Goal: Information Seeking & Learning: Learn about a topic

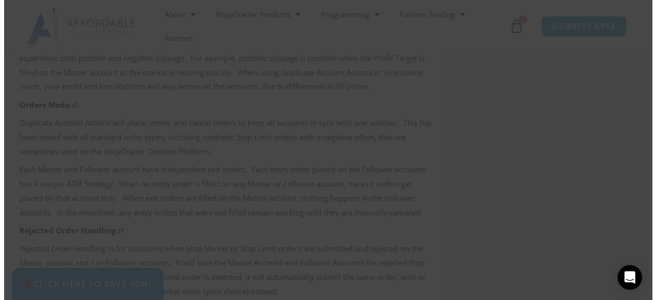
scroll to position [1490, 0]
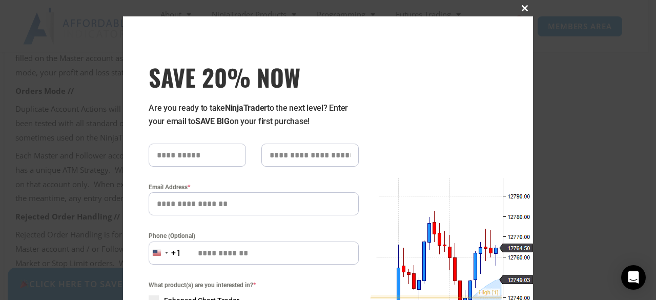
click at [521, 7] on span at bounding box center [525, 8] width 16 height 6
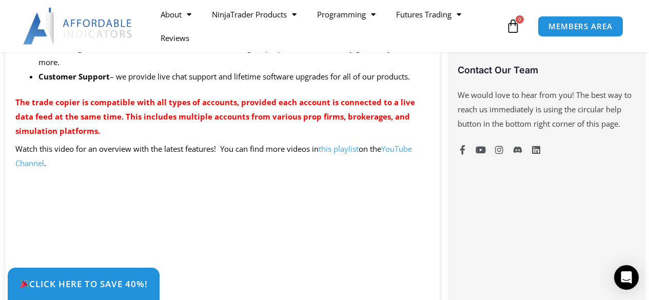
scroll to position [769, 0]
click at [353, 148] on link "this playlist" at bounding box center [338, 148] width 40 height 10
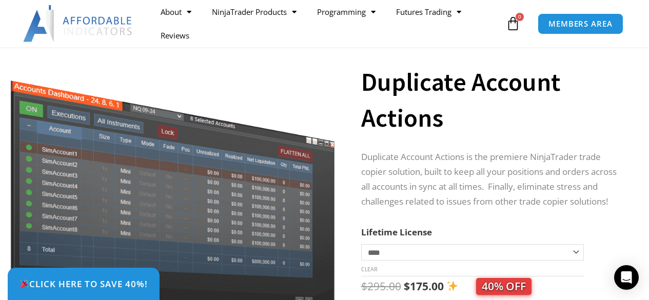
scroll to position [0, 0]
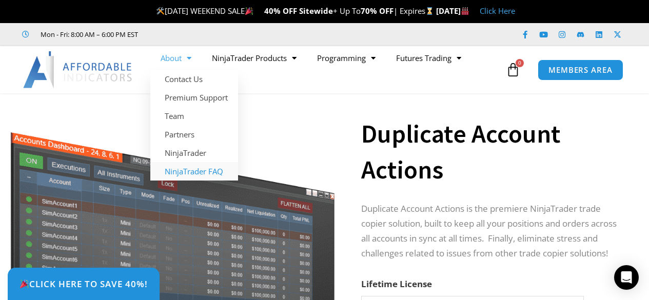
click at [215, 170] on link "NinjaTrader FAQ" at bounding box center [194, 171] width 88 height 18
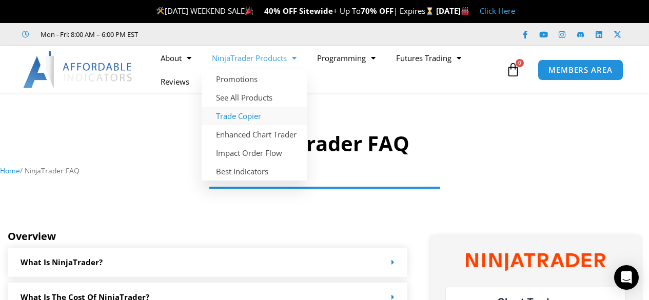
click at [254, 113] on link "Trade Copier" at bounding box center [253, 116] width 105 height 18
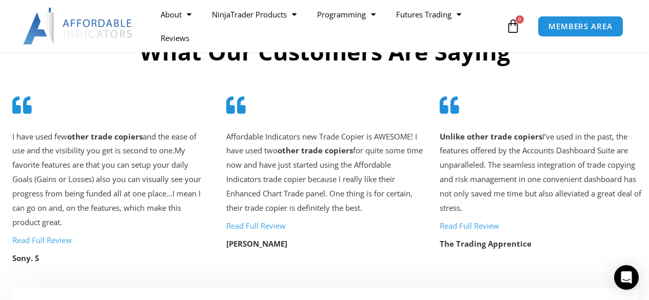
scroll to position [2048, 0]
